Goal: Task Accomplishment & Management: Manage account settings

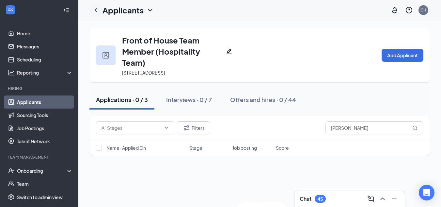
click at [93, 9] on icon "ChevronLeft" at bounding box center [96, 10] width 8 height 8
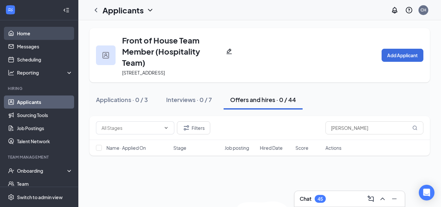
click at [22, 32] on link "Home" at bounding box center [45, 33] width 56 height 13
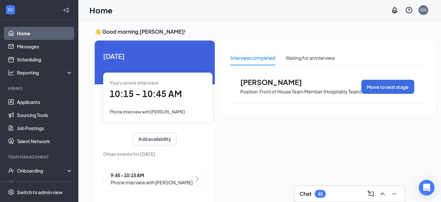
click at [166, 112] on span "Phone Interview with [PERSON_NAME]" at bounding box center [147, 111] width 75 height 5
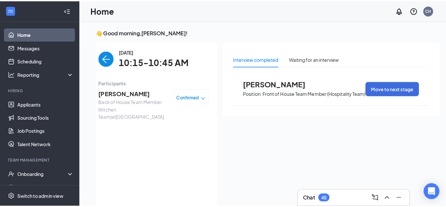
scroll to position [8, 0]
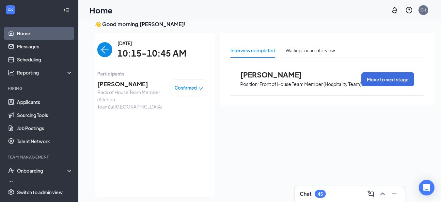
click at [121, 84] on span "[PERSON_NAME]" at bounding box center [131, 83] width 69 height 9
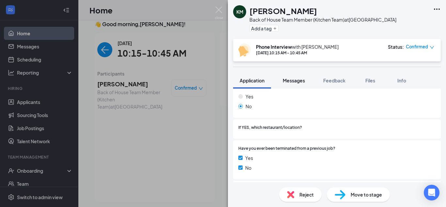
scroll to position [276, 0]
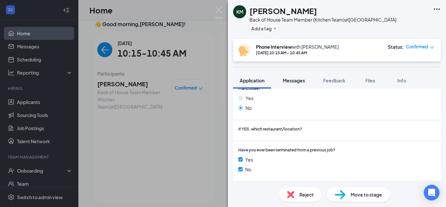
click at [292, 84] on button "Messages" at bounding box center [293, 80] width 35 height 16
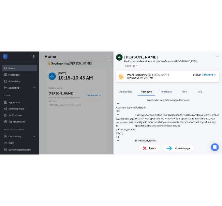
scroll to position [216, 0]
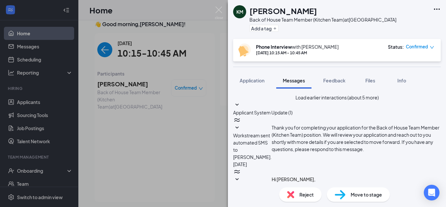
click at [137, 71] on div "[PERSON_NAME] Back of House Team Member (Kitchen Team) at [GEOGRAPHIC_DATA] Add…" at bounding box center [223, 103] width 446 height 207
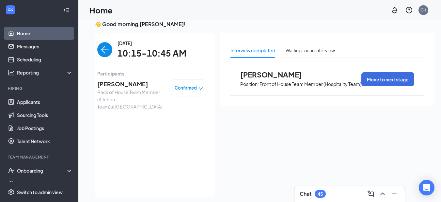
click at [270, 16] on div "Home CH" at bounding box center [259, 10] width 363 height 20
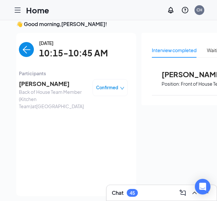
click at [53, 86] on span "[PERSON_NAME]" at bounding box center [53, 83] width 69 height 9
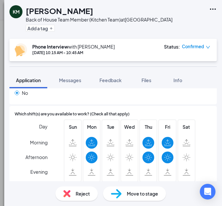
scroll to position [743, 0]
